Goal: Contribute content

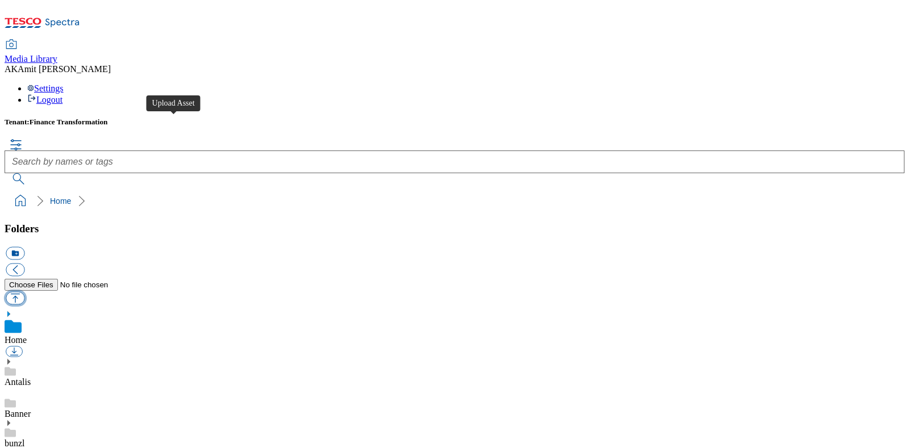
click at [24, 291] on button "button" at bounding box center [15, 297] width 19 height 13
type input "C:\fakepath\720003396001.jpg"
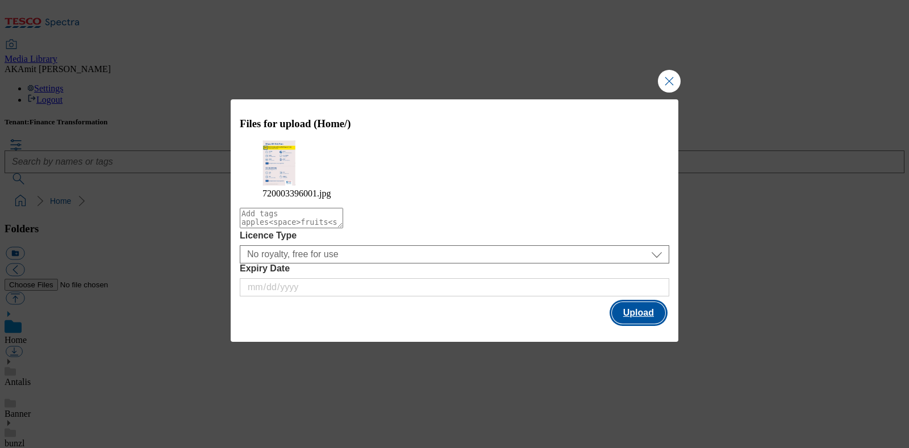
click at [635, 310] on button "Upload" at bounding box center [638, 313] width 53 height 22
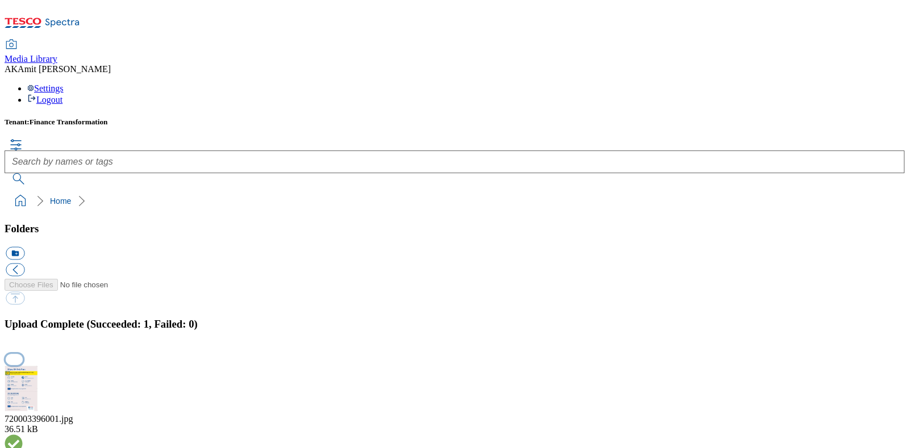
click at [23, 355] on button "button" at bounding box center [14, 360] width 17 height 11
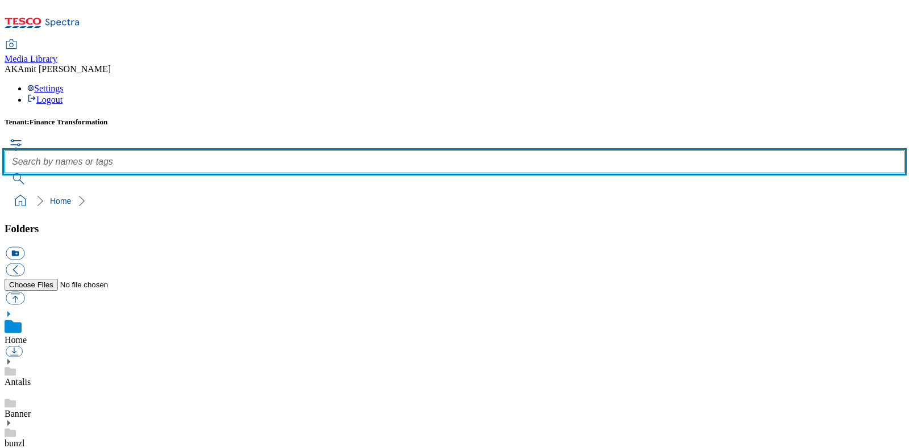
click at [352, 151] on input "text" at bounding box center [455, 162] width 900 height 23
paste input "720003396001"
type input "720003396001"
click at [5, 173] on button "submit" at bounding box center [20, 178] width 30 height 11
